Goal: Navigation & Orientation: Find specific page/section

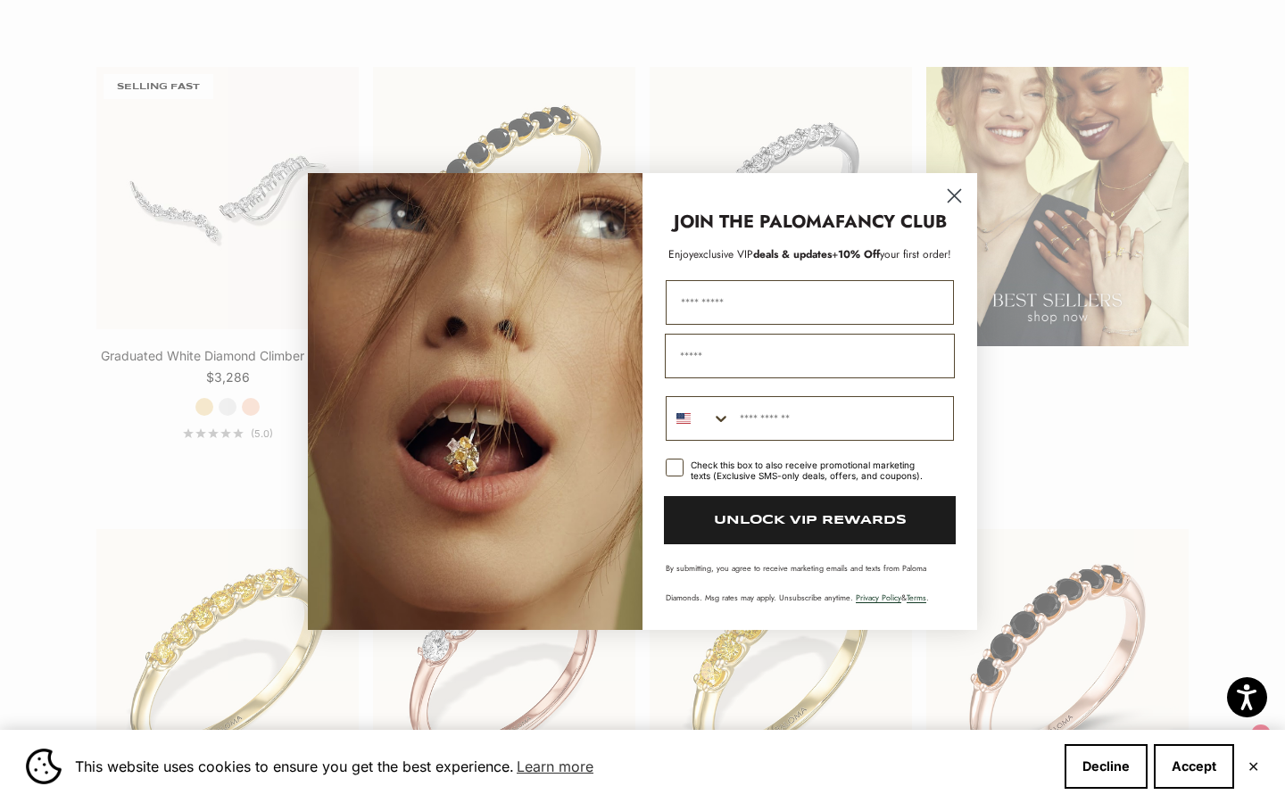
scroll to position [2415, 0]
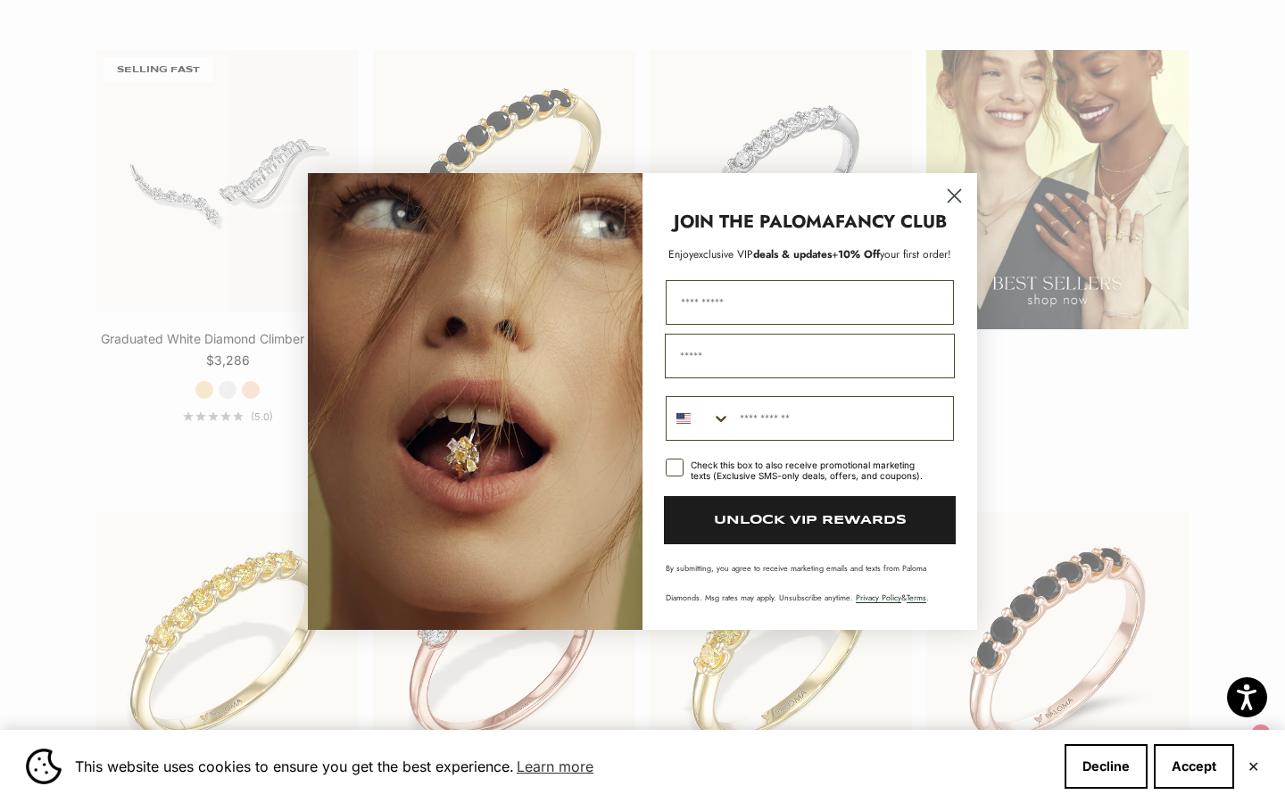
click at [953, 187] on circle "Close dialog" at bounding box center [954, 195] width 29 height 29
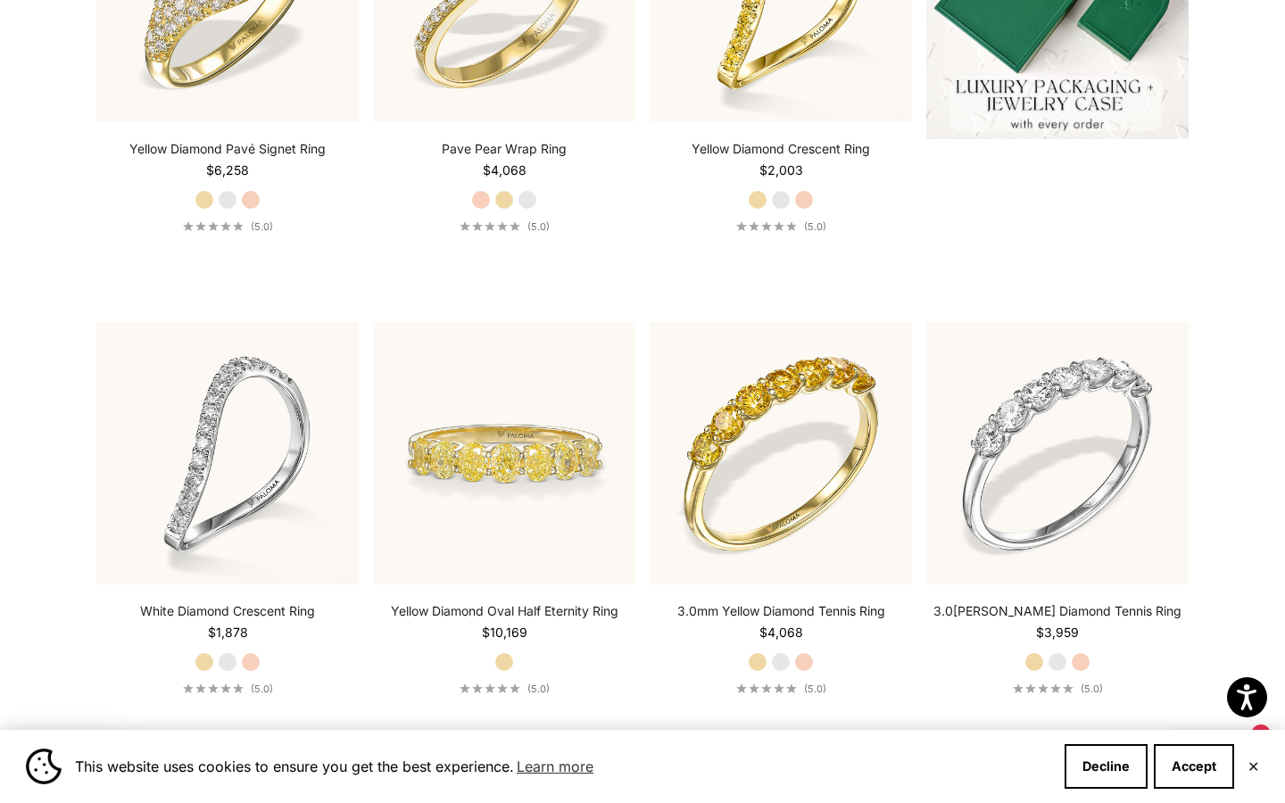
scroll to position [0, 0]
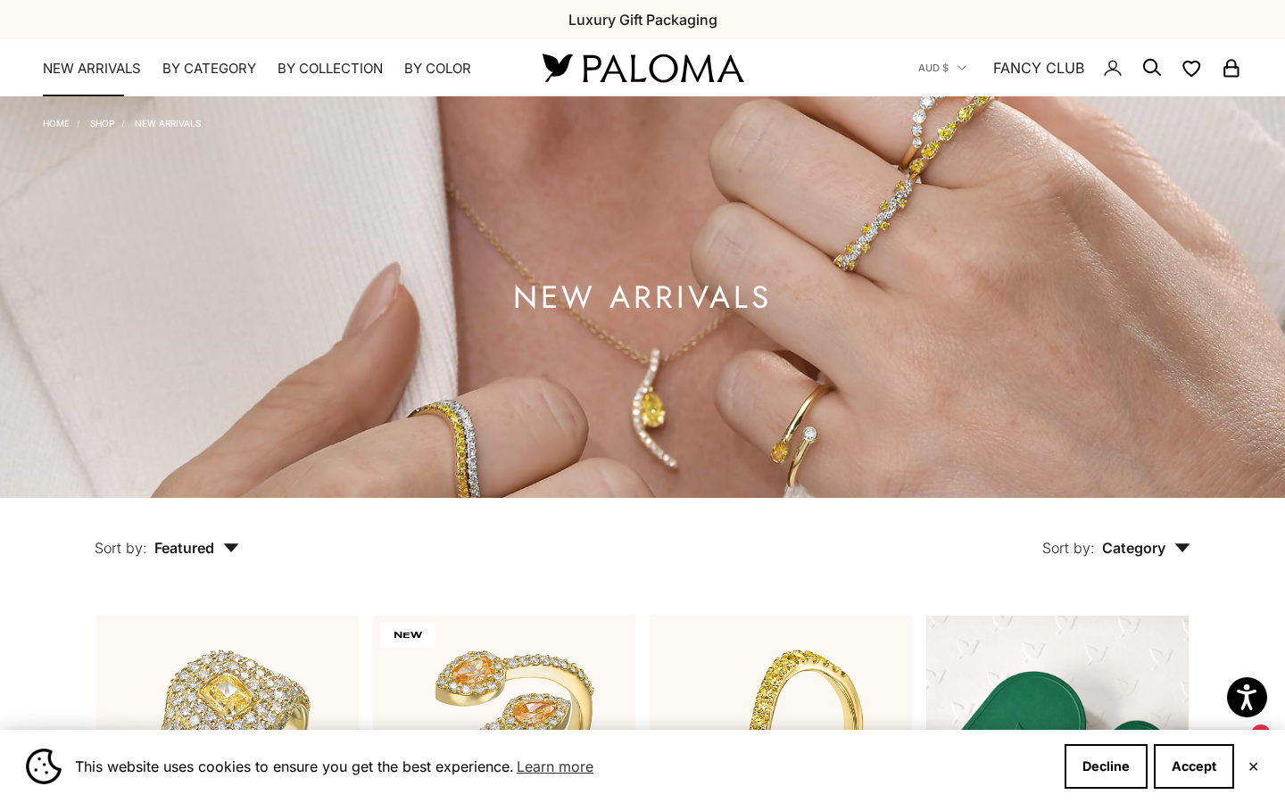
click at [81, 62] on link "NEW ARRIVALS" at bounding box center [92, 69] width 98 height 18
click at [1052, 64] on link "FANCY CLUB" at bounding box center [1038, 67] width 91 height 23
